Goal: Information Seeking & Learning: Learn about a topic

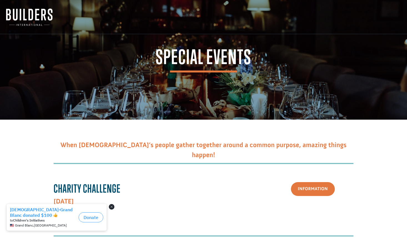
click at [111, 209] on button "Close dialog" at bounding box center [112, 207] width 6 height 6
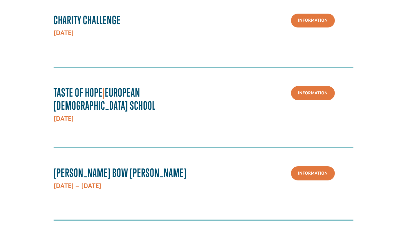
scroll to position [169, 0]
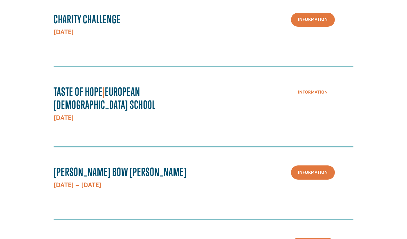
click at [309, 93] on link "Information" at bounding box center [313, 92] width 44 height 14
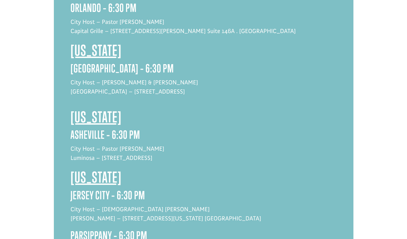
scroll to position [612, 0]
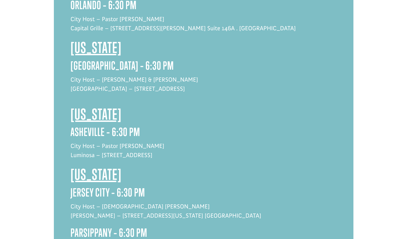
click at [121, 105] on span "[US_STATE]" at bounding box center [95, 114] width 51 height 18
click at [89, 105] on span "[US_STATE]" at bounding box center [95, 114] width 51 height 18
click at [228, 105] on h2 "[US_STATE]" at bounding box center [203, 115] width 266 height 20
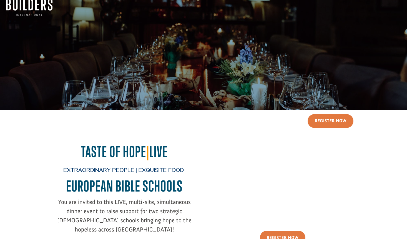
scroll to position [0, 0]
